Goal: Task Accomplishment & Management: Complete application form

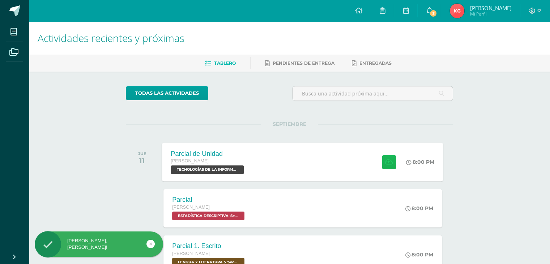
click at [392, 160] on button at bounding box center [389, 162] width 14 height 14
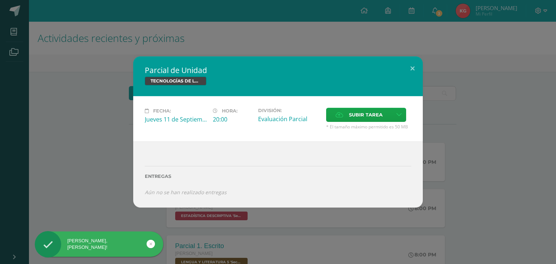
click at [366, 124] on span "* El tamaño máximo permitido es 50 MB" at bounding box center [368, 127] width 85 height 6
click at [367, 116] on span "Subir tarea" at bounding box center [366, 114] width 34 height 13
click at [0, 0] on input "Subir tarea" at bounding box center [0, 0] width 0 height 0
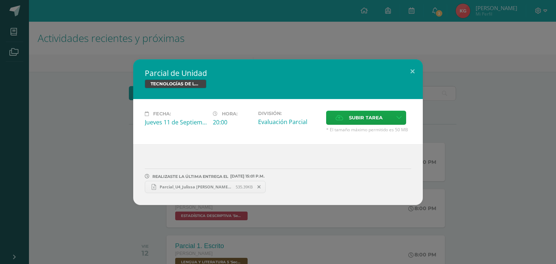
click at [216, 186] on span "Parcial_U4_Julissa Guarquex.xlsx" at bounding box center [196, 186] width 80 height 5
click at [336, 120] on icon at bounding box center [339, 117] width 8 height 5
click at [0, 0] on input "Subir tarea" at bounding box center [0, 0] width 0 height 0
click at [410, 71] on button at bounding box center [412, 71] width 21 height 25
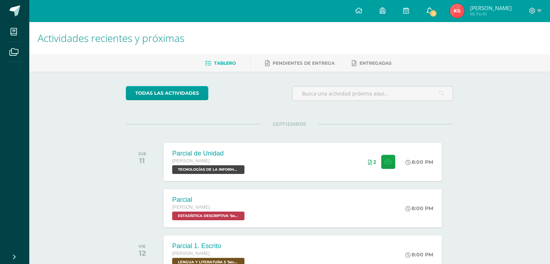
click at [437, 10] on span "3" at bounding box center [433, 13] width 8 height 8
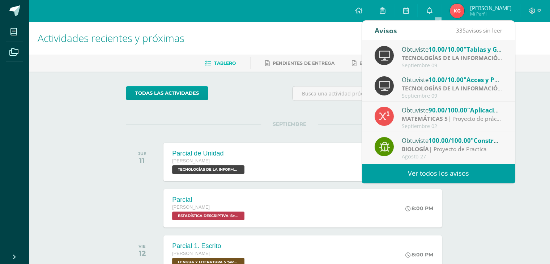
scroll to position [36, 0]
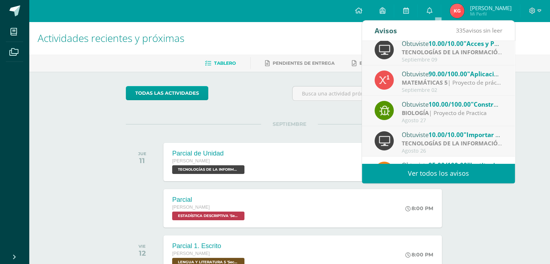
click at [447, 80] on div "MATEMÁTICAS 5 | Proyecto de práctica" at bounding box center [452, 83] width 101 height 8
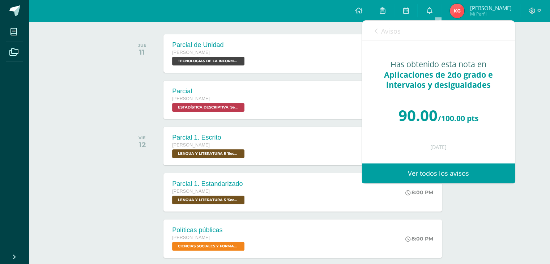
scroll to position [0, 0]
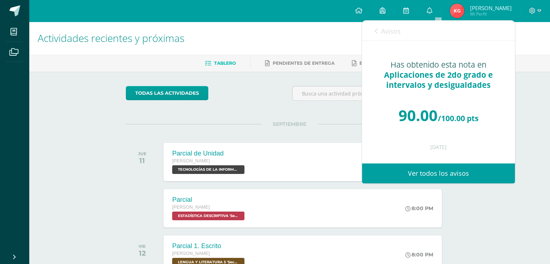
click at [376, 33] on icon at bounding box center [376, 31] width 3 height 6
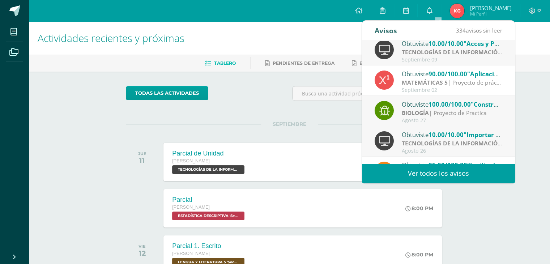
click at [485, 13] on span "Mi Perfil" at bounding box center [491, 14] width 42 height 6
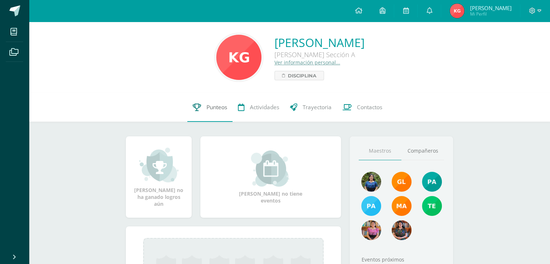
click at [201, 106] on link "Punteos" at bounding box center [209, 107] width 45 height 29
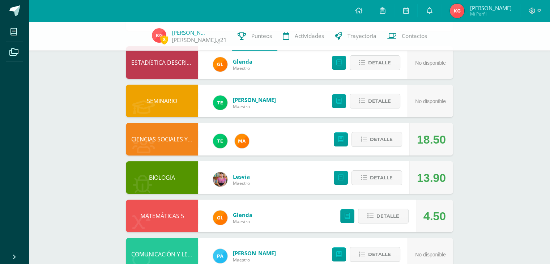
scroll to position [72, 0]
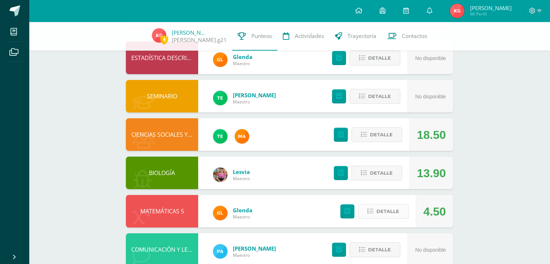
click at [401, 217] on button "Detalle" at bounding box center [383, 211] width 51 height 15
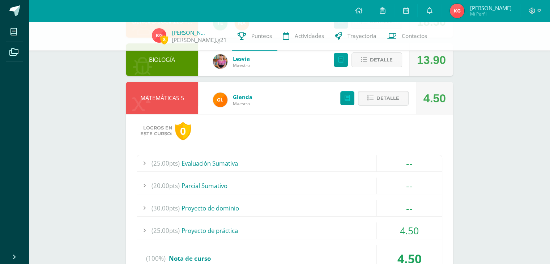
scroll to position [217, 0]
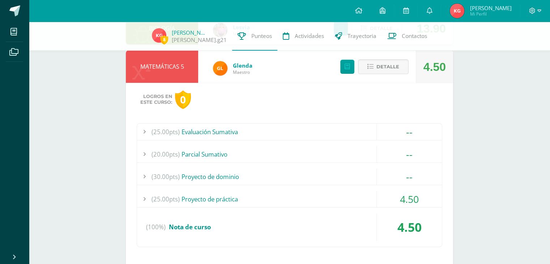
click at [382, 196] on div "4.50" at bounding box center [409, 199] width 65 height 16
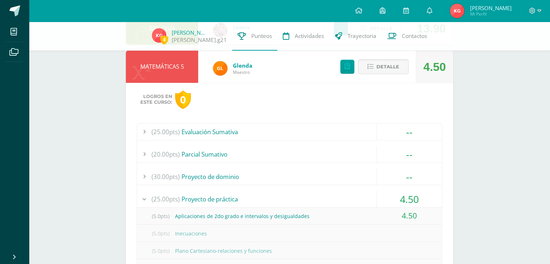
scroll to position [289, 0]
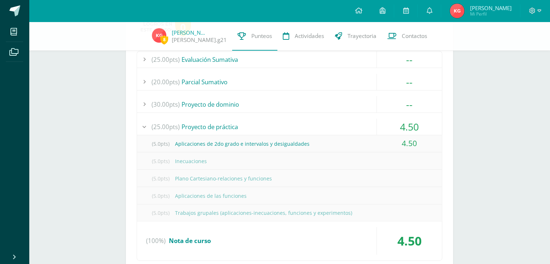
click at [530, 6] on div at bounding box center [536, 11] width 30 height 22
click at [532, 8] on icon at bounding box center [532, 11] width 7 height 7
click at [524, 50] on span "Cerrar sesión" at bounding box center [516, 49] width 33 height 7
